Goal: Information Seeking & Learning: Learn about a topic

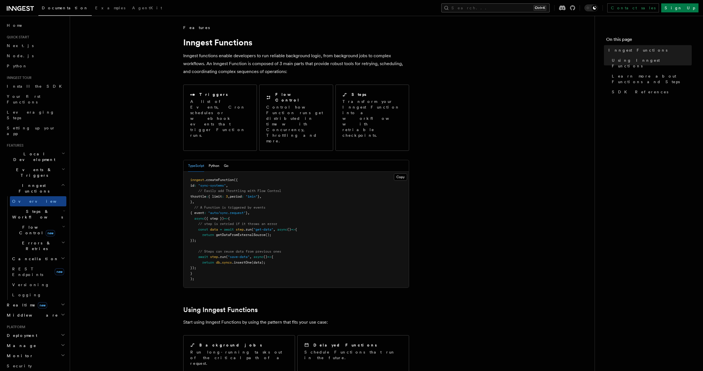
click at [514, 7] on button "Search... Ctrl+K" at bounding box center [495, 7] width 108 height 9
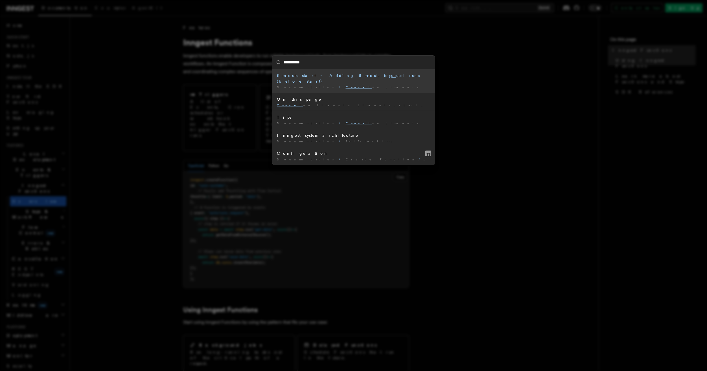
type input "**********"
click at [389, 77] on mark "queue" at bounding box center [395, 75] width 12 height 5
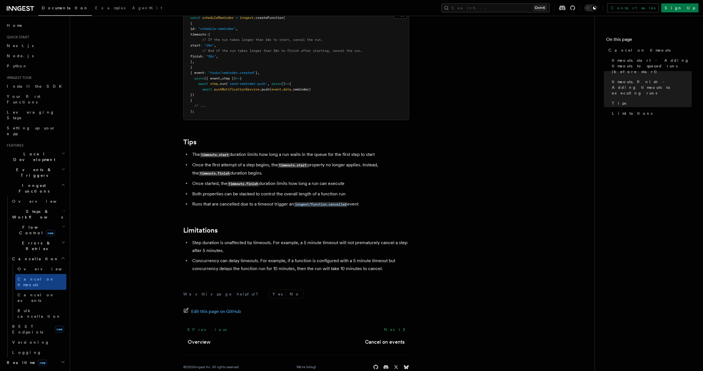
scroll to position [410, 0]
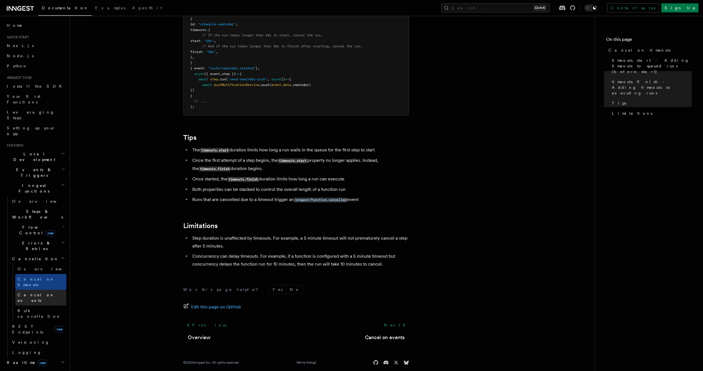
click at [21, 293] on span "Cancel on events" at bounding box center [35, 298] width 37 height 10
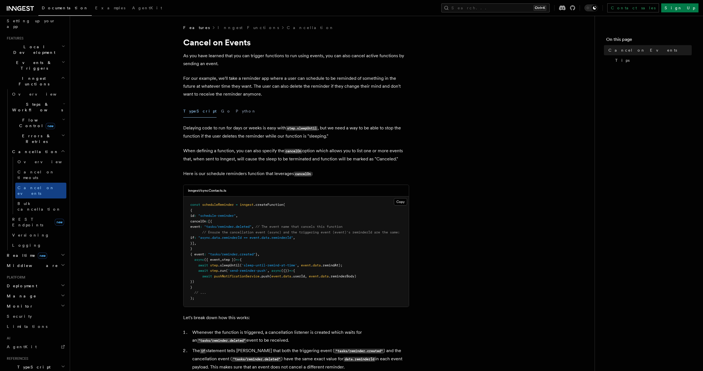
scroll to position [113, 0]
click at [53, 255] on h2 "Middleware" at bounding box center [36, 260] width 62 height 10
click at [52, 255] on h2 "Middleware" at bounding box center [36, 260] width 62 height 10
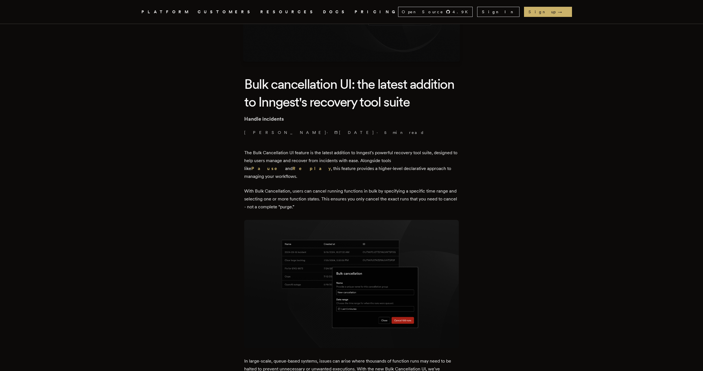
scroll to position [113, 0]
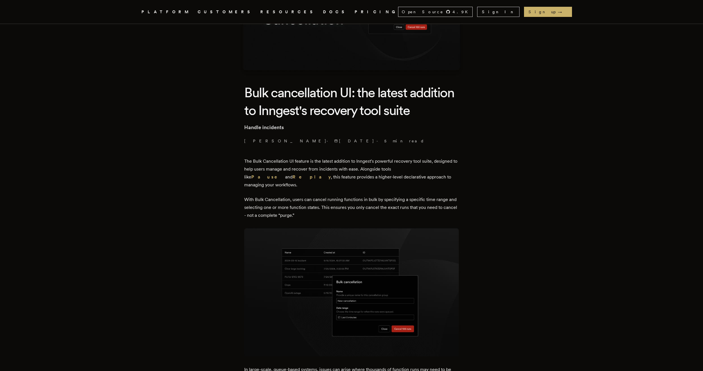
click at [323, 12] on link "DOCS" at bounding box center [335, 11] width 25 height 7
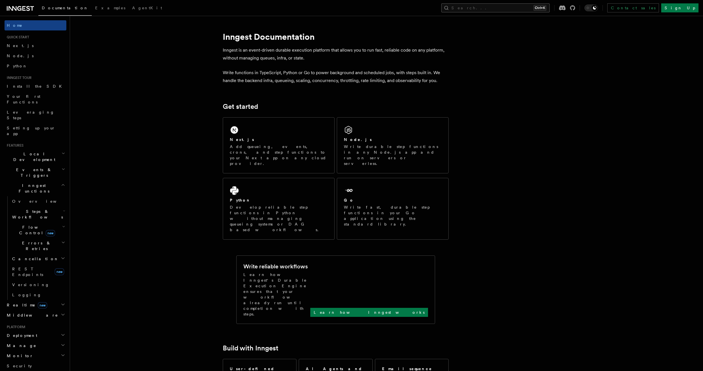
click at [527, 4] on button "Search... Ctrl+K" at bounding box center [495, 7] width 108 height 9
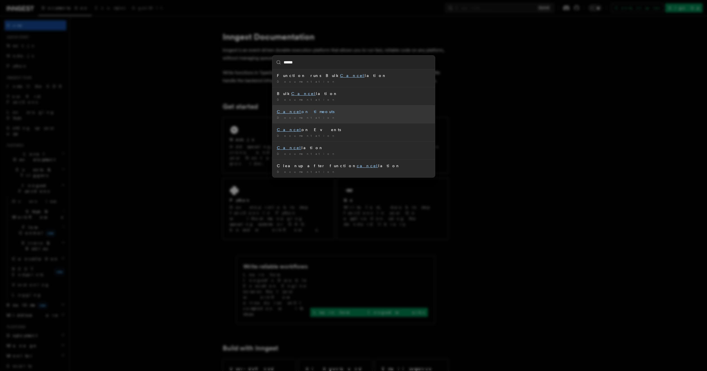
type input "******"
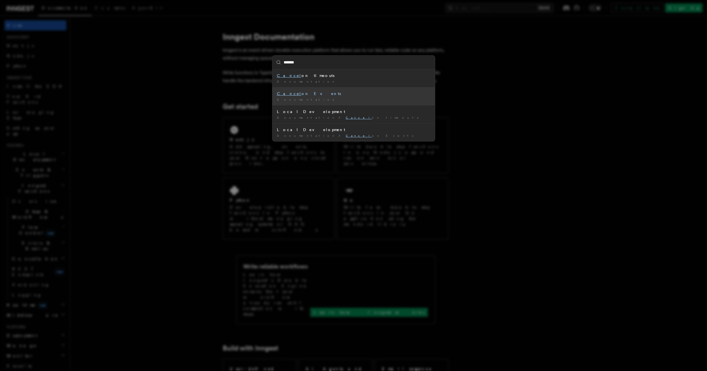
click at [334, 98] on div "Documentation /" at bounding box center [353, 100] width 153 height 4
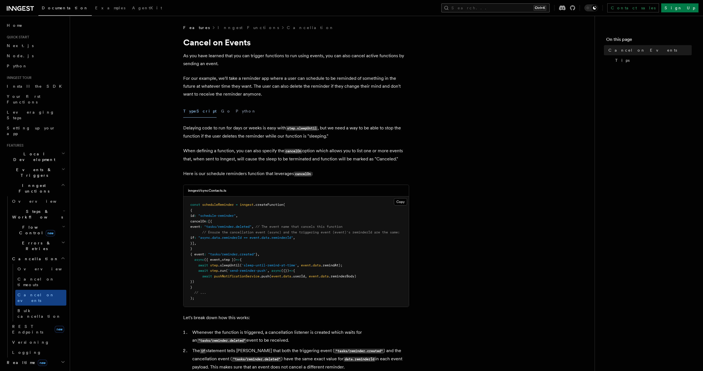
click at [534, 7] on button "Search... Ctrl+K" at bounding box center [495, 7] width 108 height 9
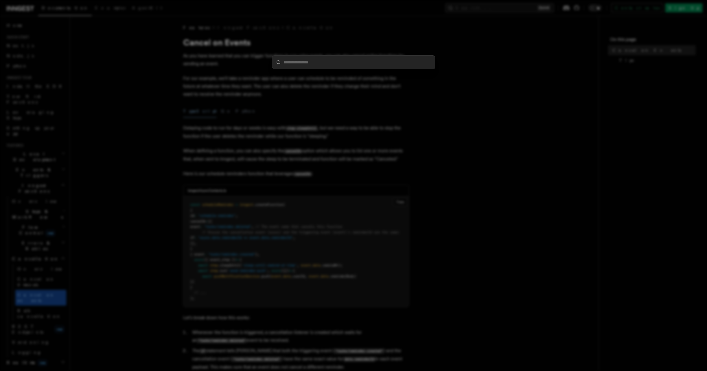
type input "*"
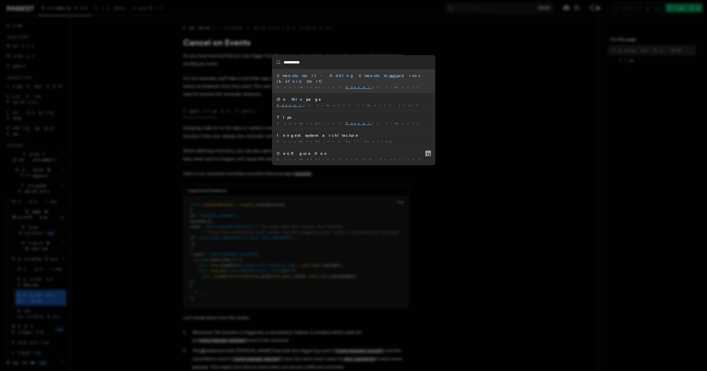
type input "**********"
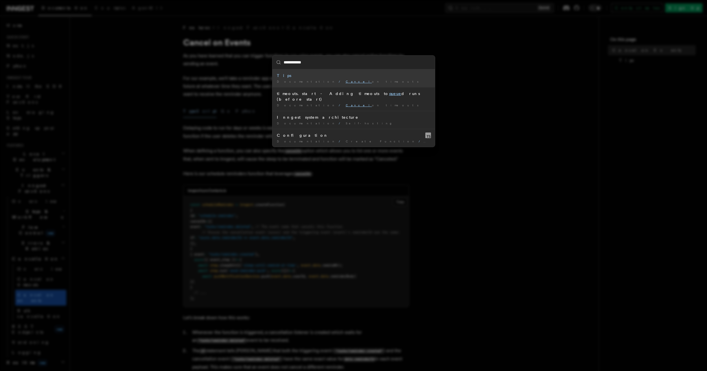
click at [334, 77] on div "Tips" at bounding box center [353, 76] width 153 height 6
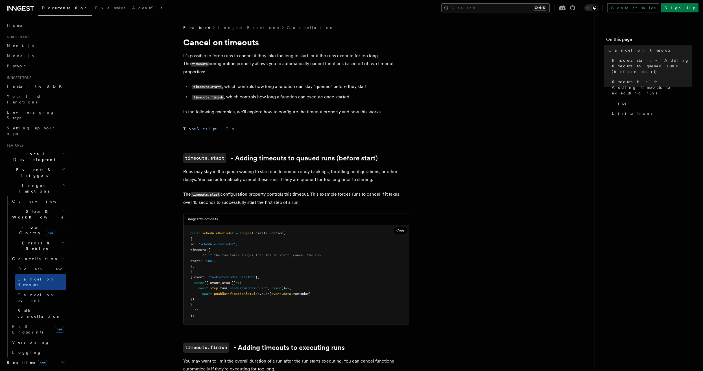
click at [495, 5] on button "Search... Ctrl+K" at bounding box center [495, 7] width 108 height 9
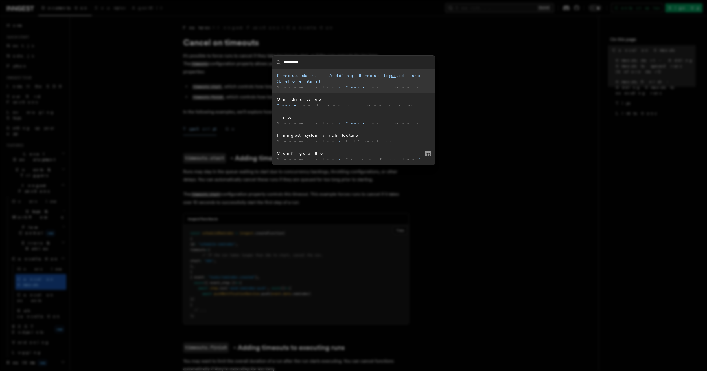
type input "**********"
click at [346, 85] on span "Cancel on timeouts" at bounding box center [384, 86] width 76 height 3
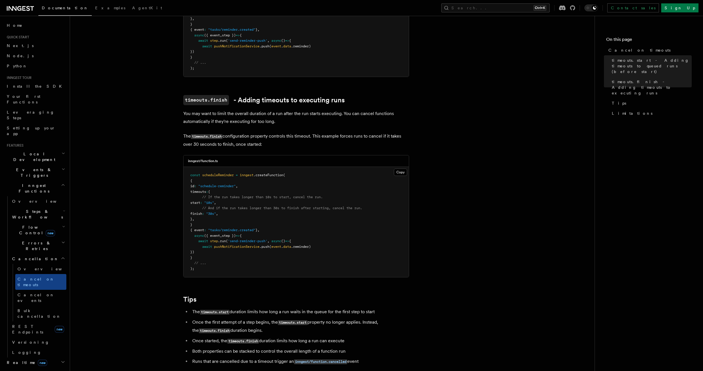
scroll to position [259, 0]
